Goal: Task Accomplishment & Management: Manage account settings

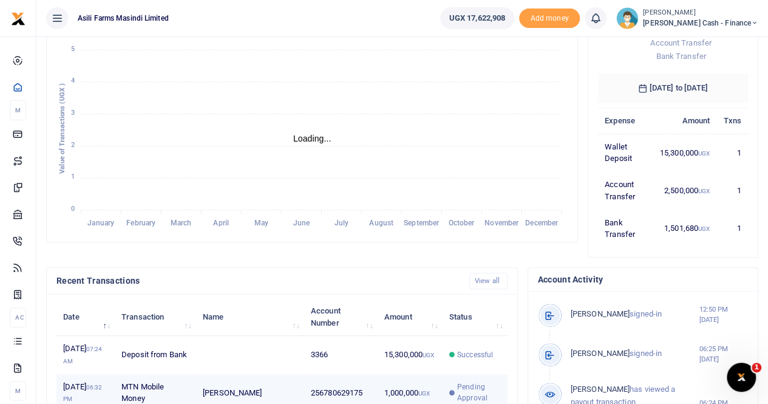
scroll to position [364, 0]
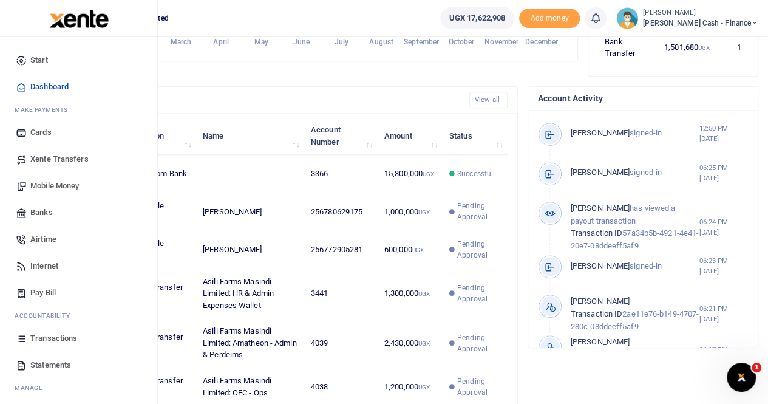
click at [52, 335] on span "Transactions" at bounding box center [53, 338] width 47 height 12
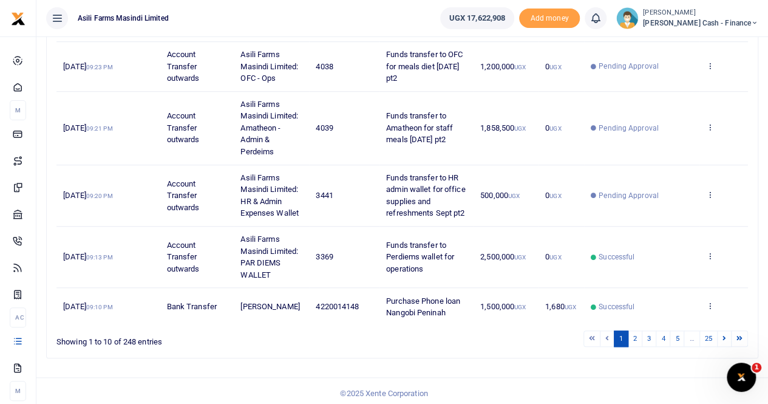
scroll to position [447, 0]
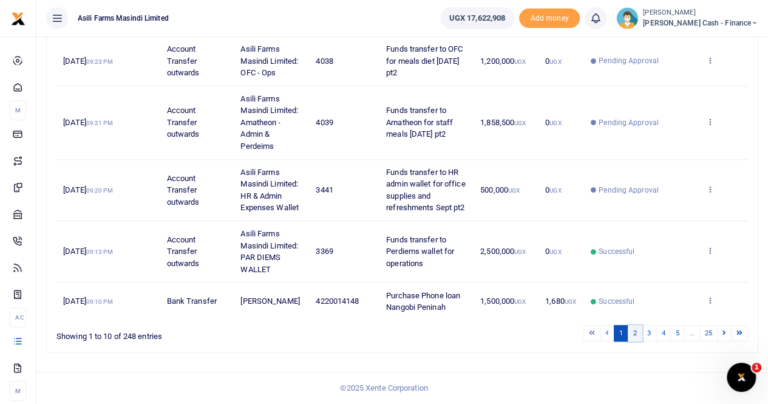
click at [635, 338] on link "2" at bounding box center [635, 333] width 15 height 16
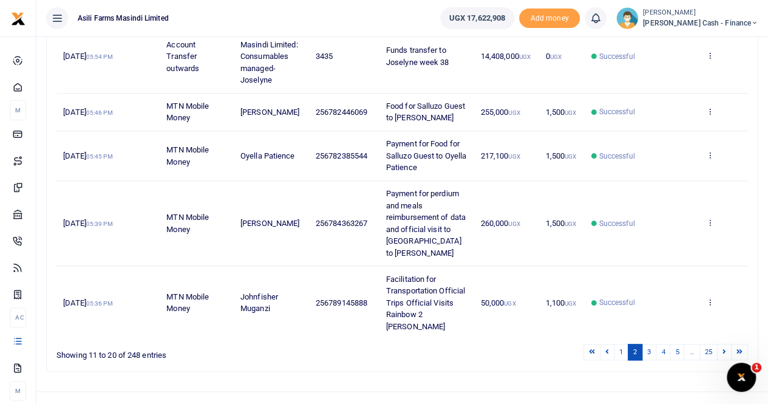
scroll to position [506, 0]
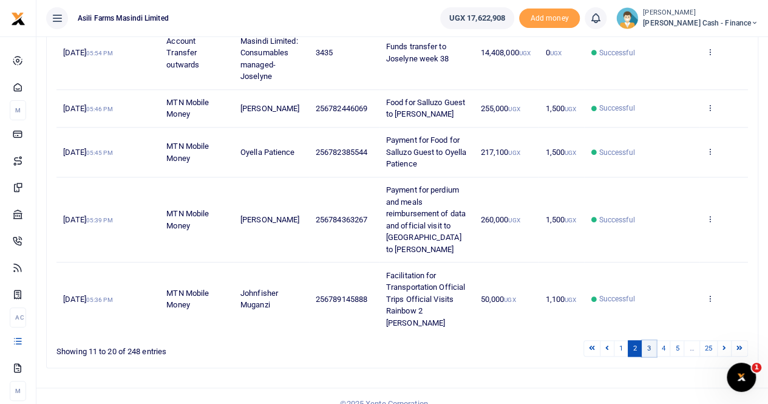
click at [650, 340] on link "3" at bounding box center [649, 348] width 15 height 16
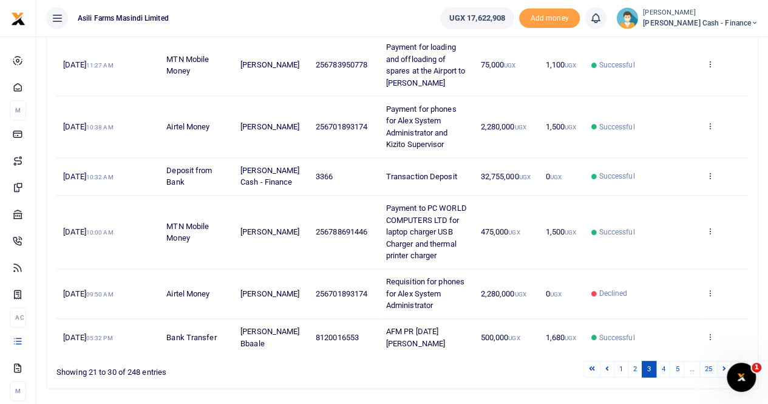
scroll to position [518, 0]
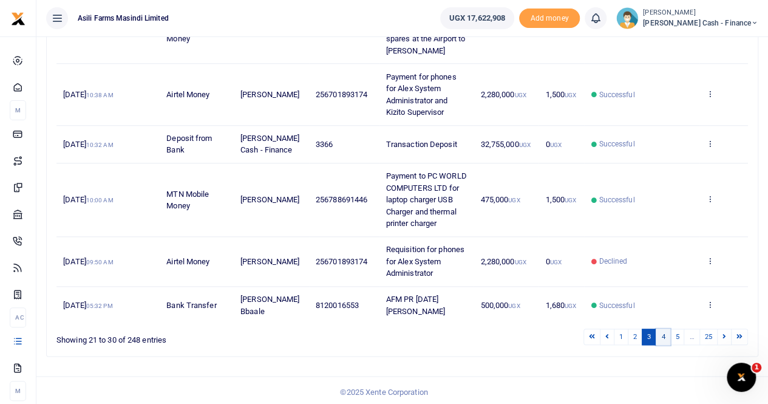
click at [664, 332] on link "4" at bounding box center [663, 336] width 15 height 16
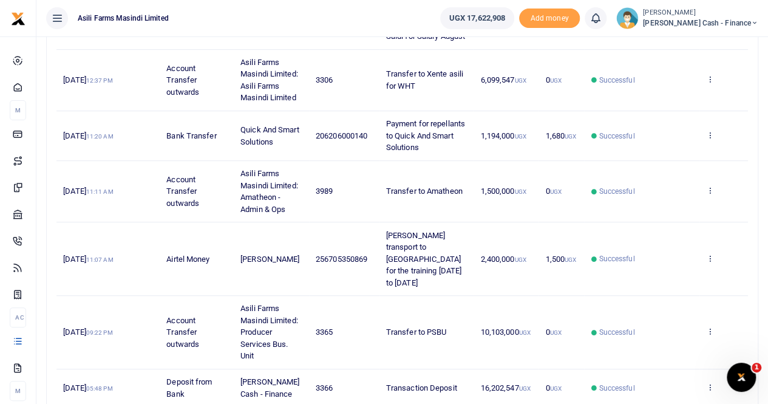
scroll to position [325, 0]
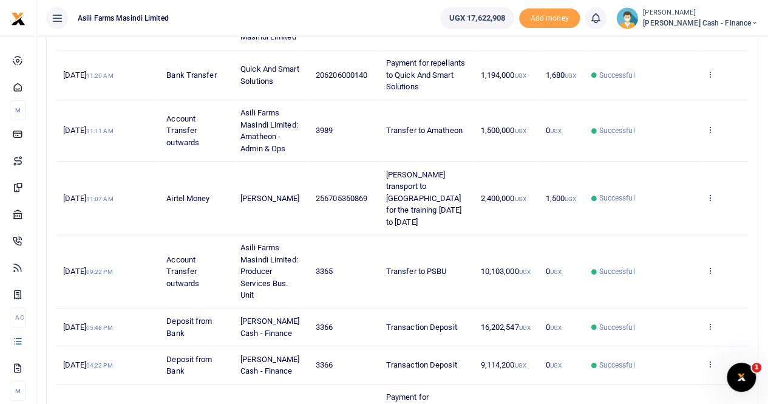
click at [709, 202] on icon at bounding box center [710, 197] width 8 height 8
click at [673, 226] on link "View details" at bounding box center [666, 228] width 96 height 17
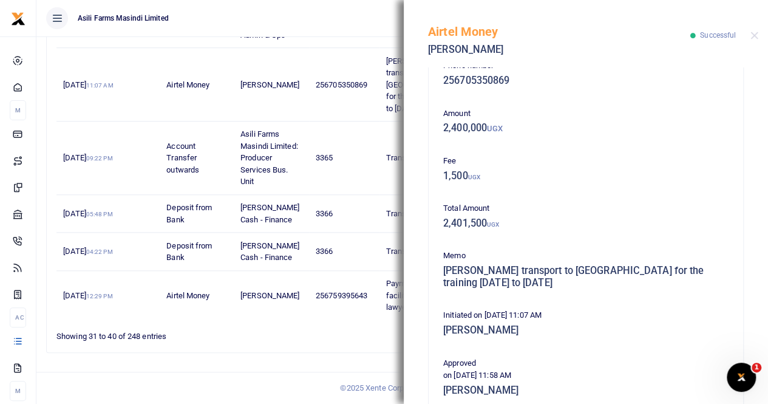
scroll to position [0, 0]
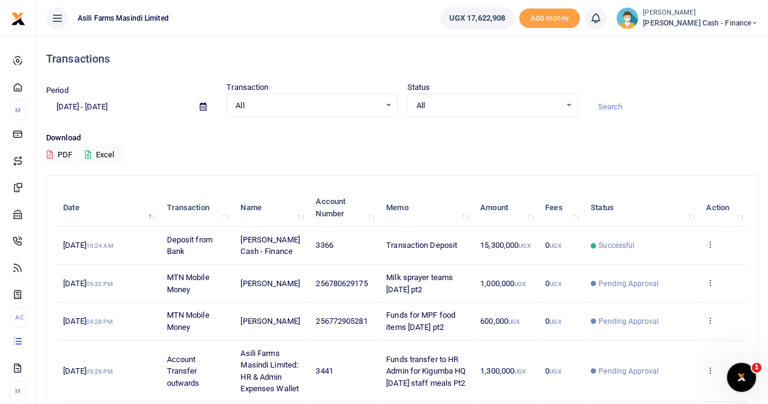
click at [207, 106] on span at bounding box center [202, 107] width 27 height 21
click at [200, 106] on icon at bounding box center [203, 107] width 7 height 8
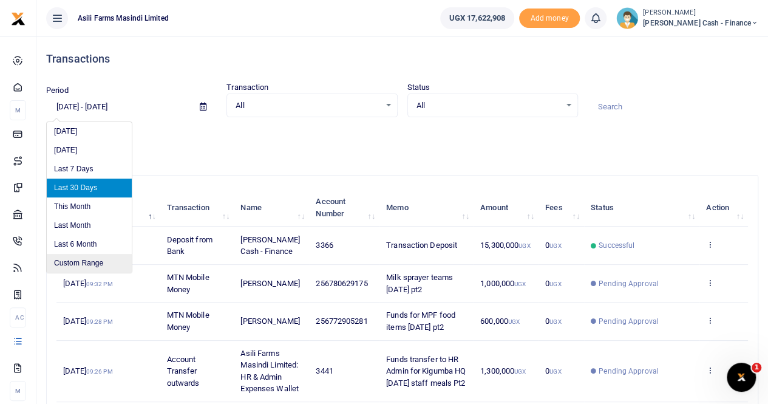
click at [87, 264] on li "Custom Range" at bounding box center [89, 263] width 85 height 19
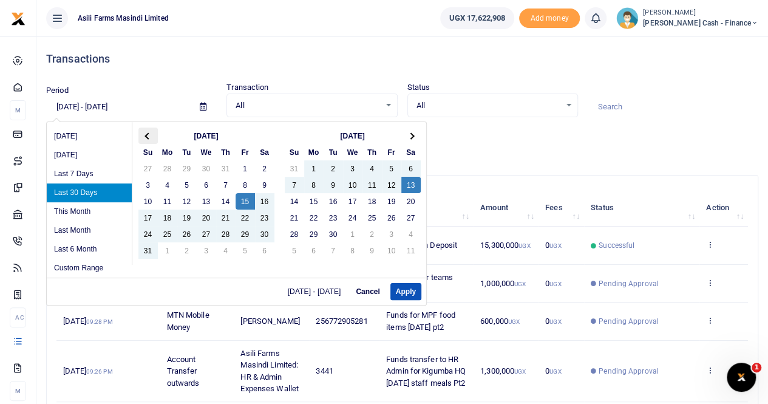
click at [146, 134] on span at bounding box center [147, 135] width 7 height 7
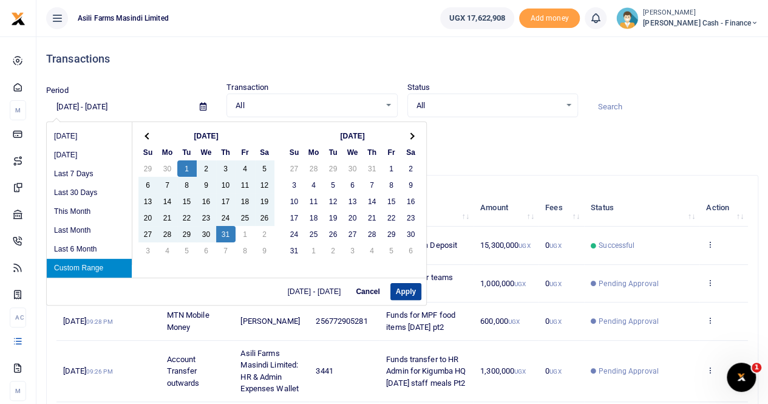
click at [402, 288] on button "Apply" at bounding box center [405, 291] width 31 height 17
type input "07/01/2025 - 07/31/2025"
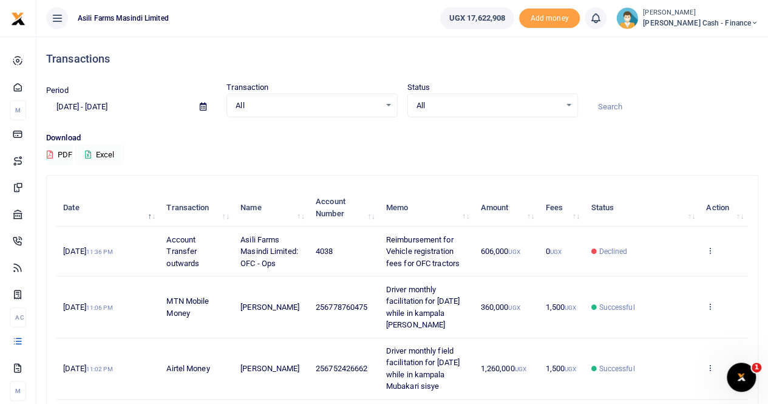
click at [111, 149] on button "Excel" at bounding box center [100, 154] width 50 height 21
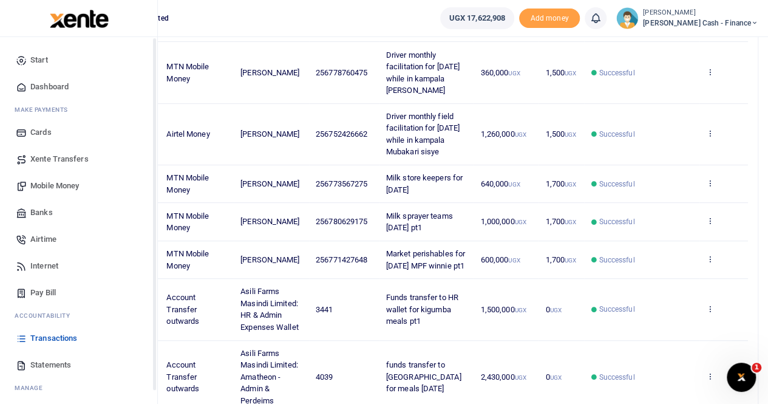
scroll to position [243, 0]
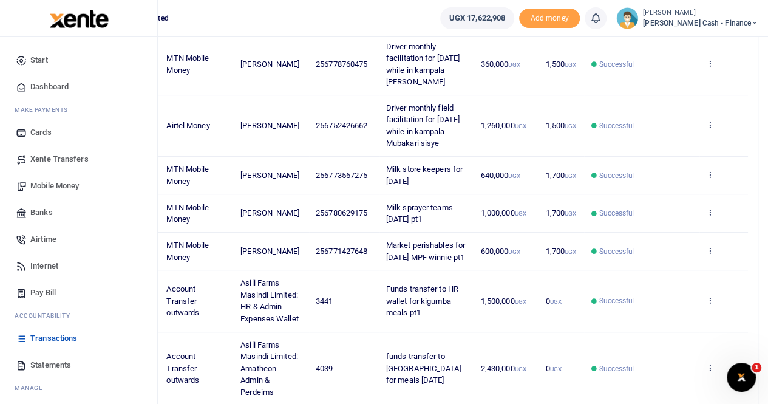
click at [59, 364] on span "Statements" at bounding box center [50, 365] width 41 height 12
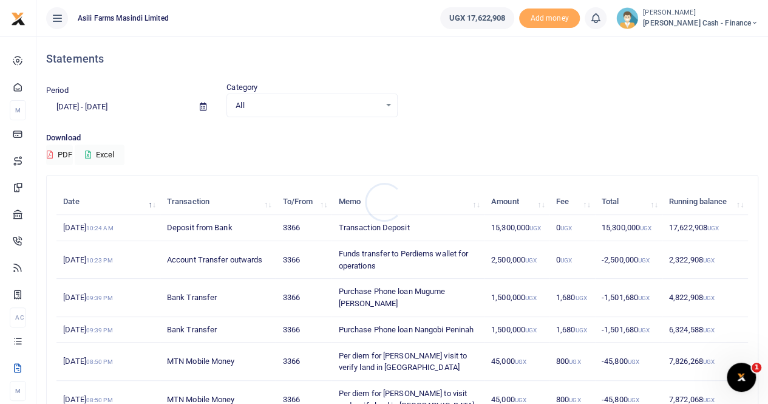
click at [203, 107] on div at bounding box center [384, 202] width 768 height 404
click at [202, 106] on icon at bounding box center [203, 107] width 7 height 8
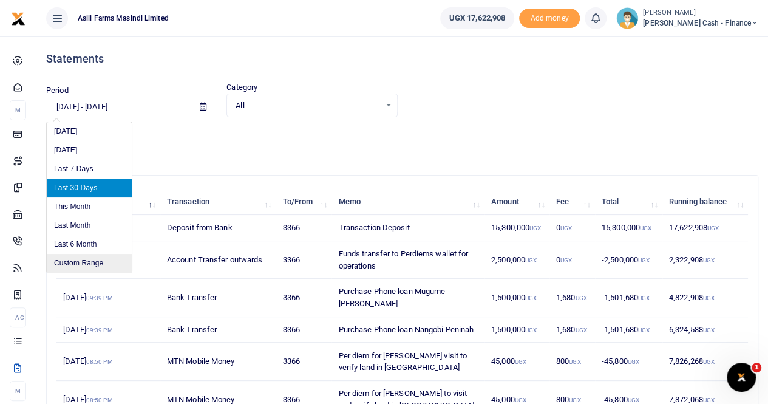
click at [86, 264] on li "Custom Range" at bounding box center [89, 263] width 85 height 19
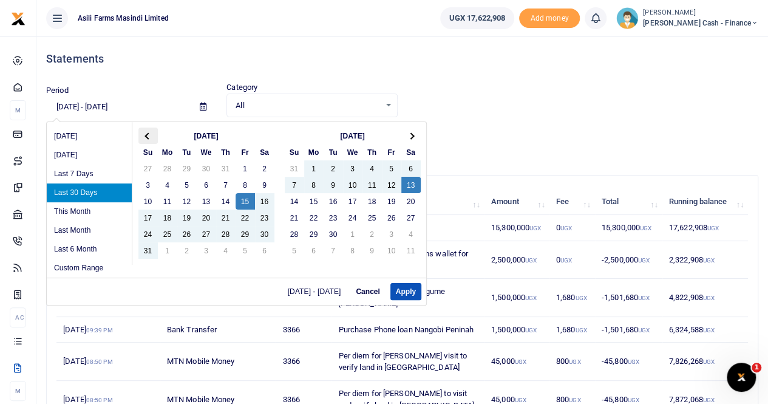
click at [146, 134] on span at bounding box center [147, 135] width 7 height 7
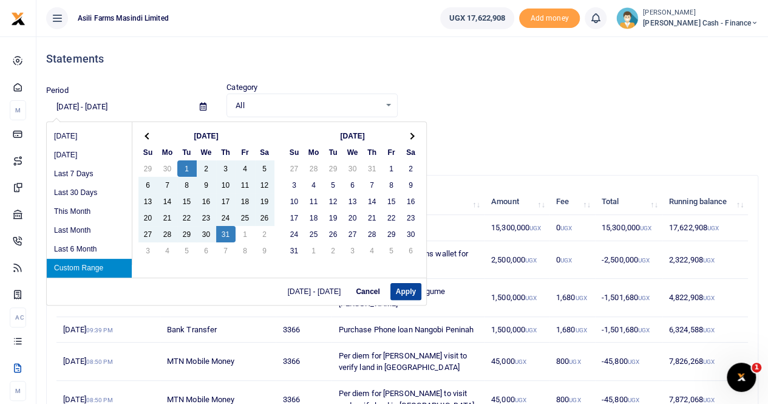
click at [403, 291] on button "Apply" at bounding box center [405, 291] width 31 height 17
type input "07/01/2025 - 07/31/2025"
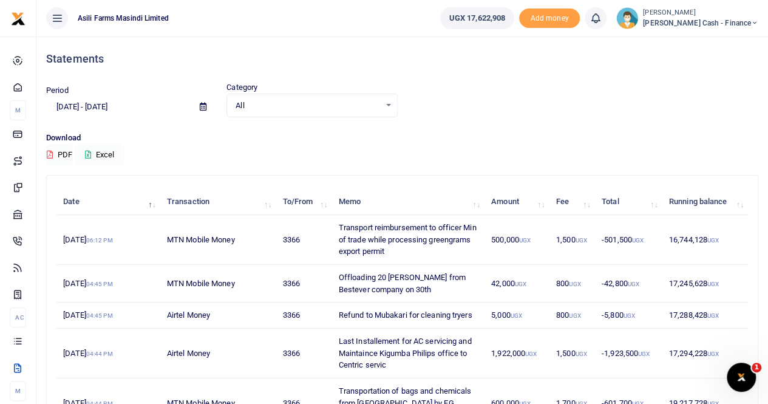
click at [106, 154] on button "Excel" at bounding box center [100, 154] width 50 height 21
